Goal: Information Seeking & Learning: Learn about a topic

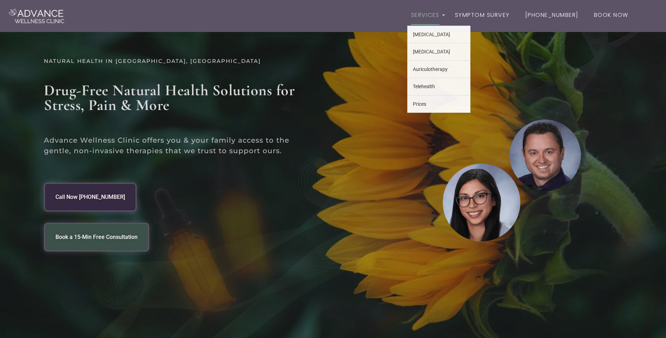
click at [446, 13] on icon "Link 1" at bounding box center [444, 15] width 4 height 5
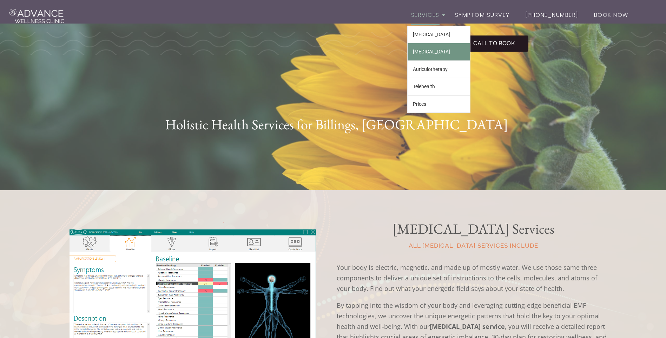
click at [440, 55] on link "[MEDICAL_DATA]" at bounding box center [438, 51] width 62 height 17
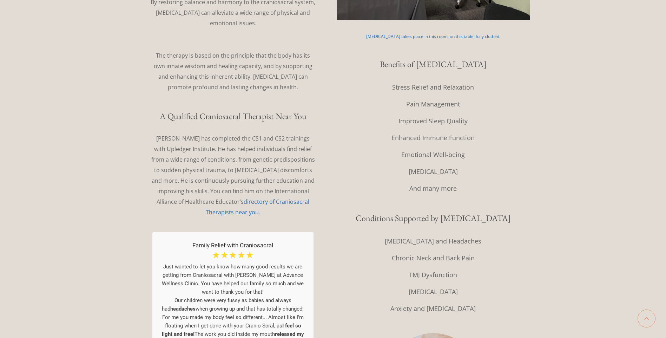
scroll to position [386, 0]
click at [256, 197] on link "directory of Craniosacral Therapists near you." at bounding box center [258, 206] width 104 height 18
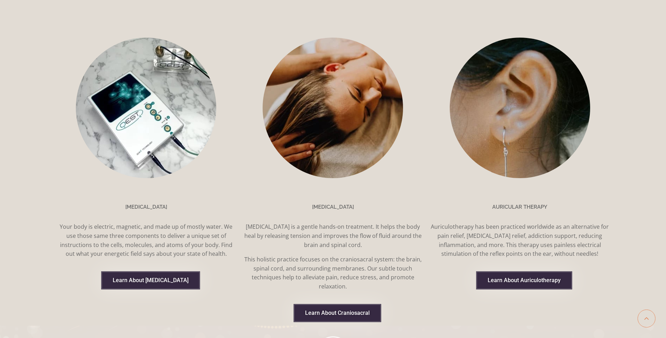
scroll to position [526, 0]
